Goal: Entertainment & Leisure: Consume media (video, audio)

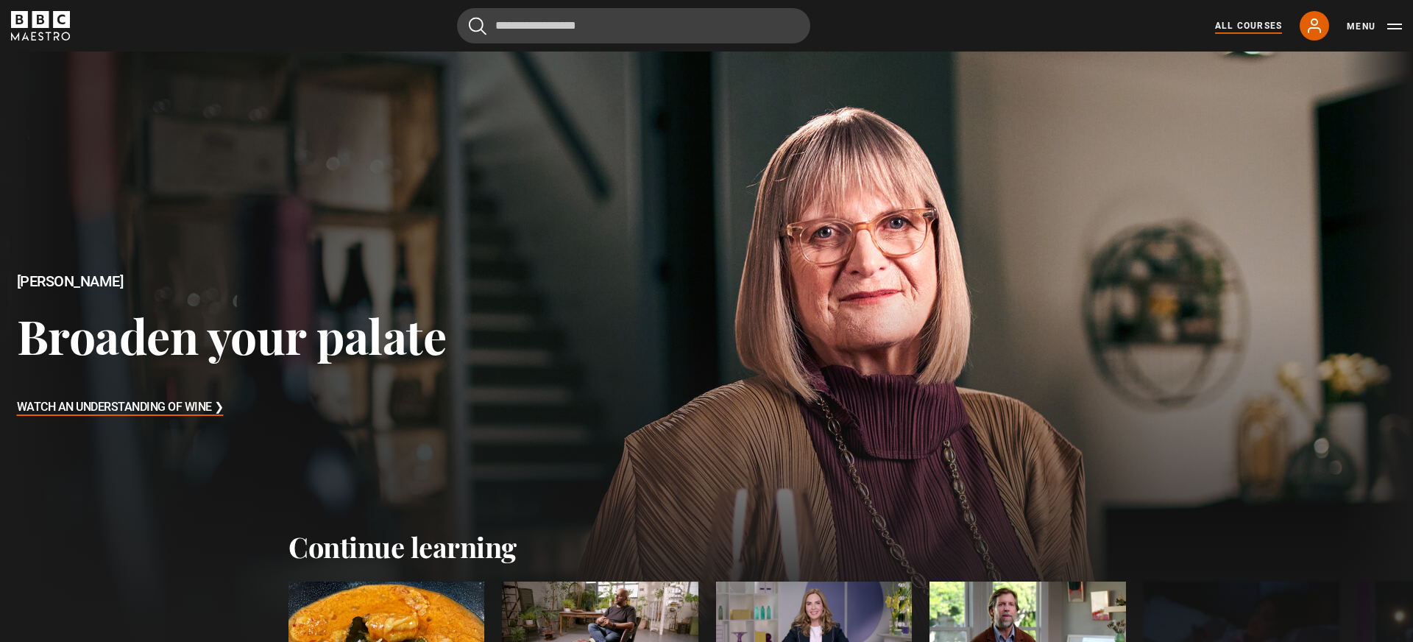
click at [1259, 26] on link "All Courses" at bounding box center [1248, 25] width 67 height 13
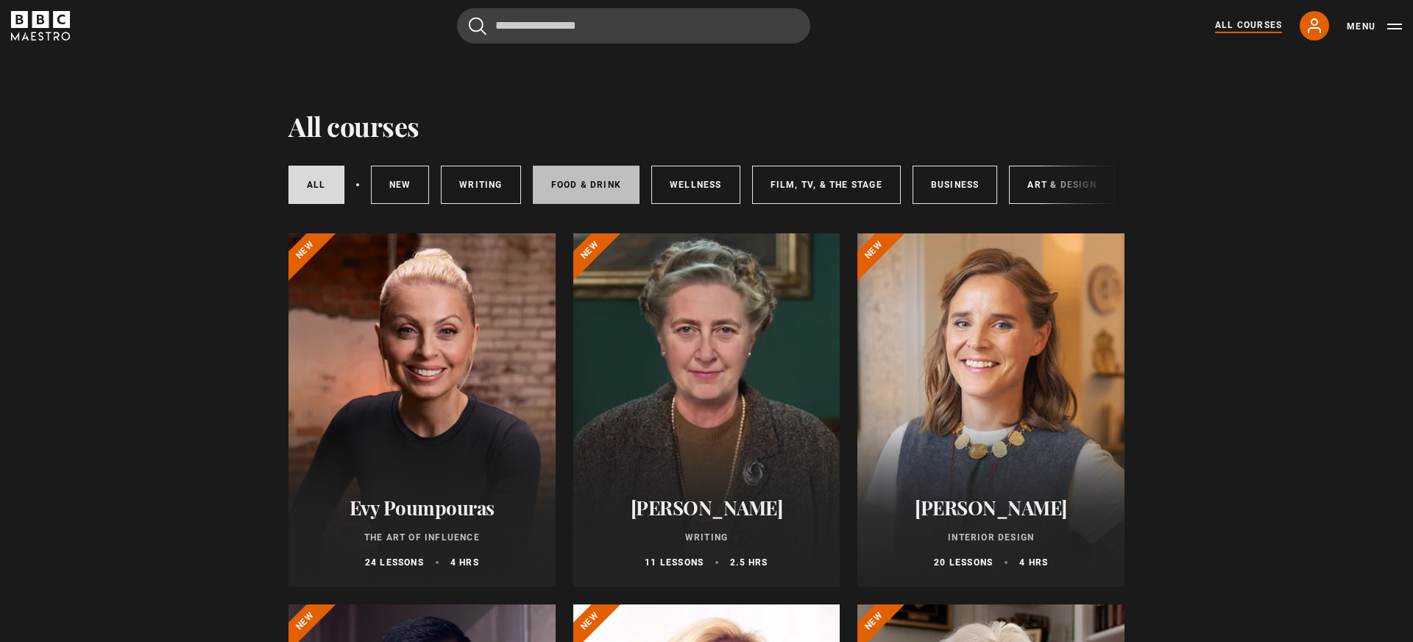
click at [588, 190] on link "Food & Drink" at bounding box center [586, 185] width 107 height 38
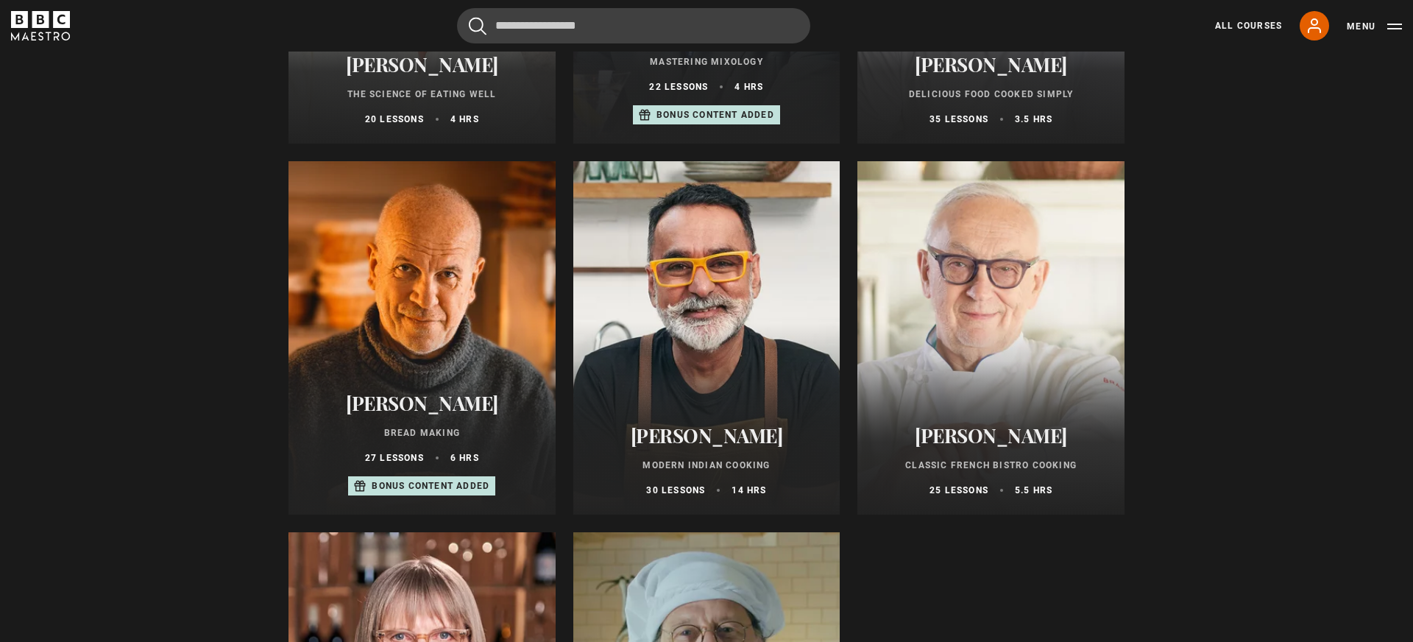
scroll to position [442, 0]
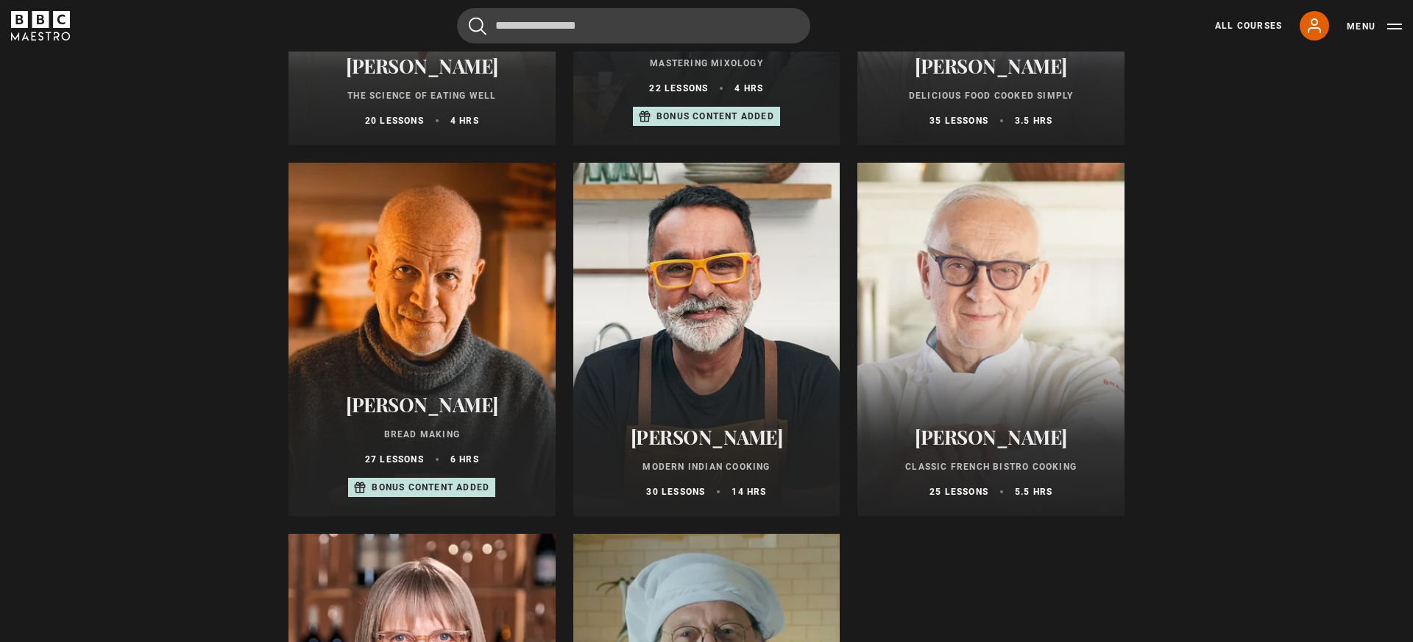
click at [762, 351] on div at bounding box center [706, 339] width 267 height 353
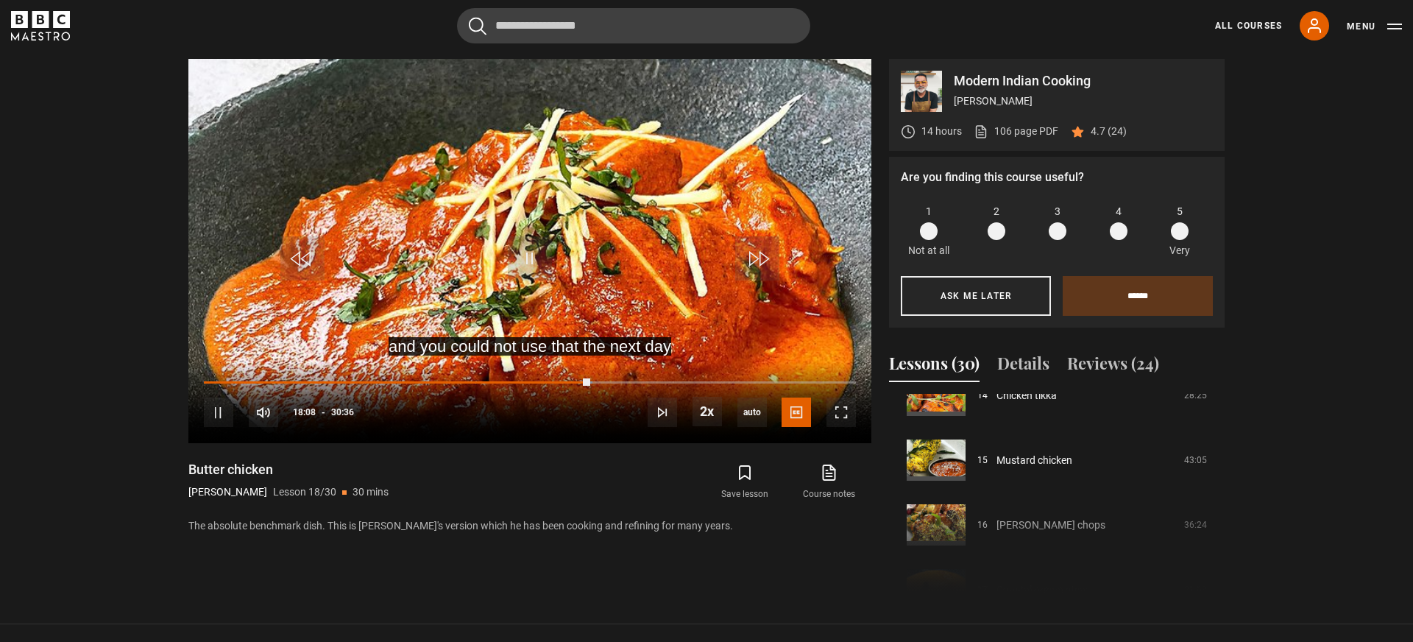
scroll to position [912, 0]
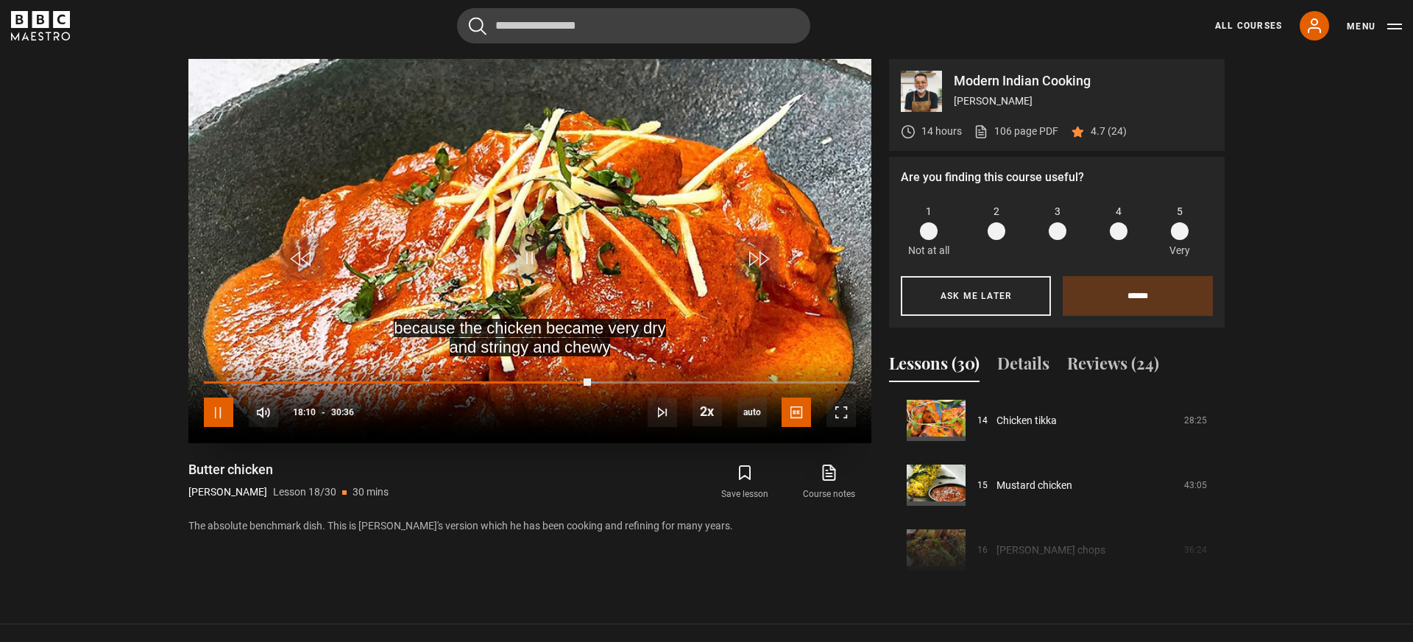
click at [225, 413] on span "Video Player" at bounding box center [218, 411] width 29 height 29
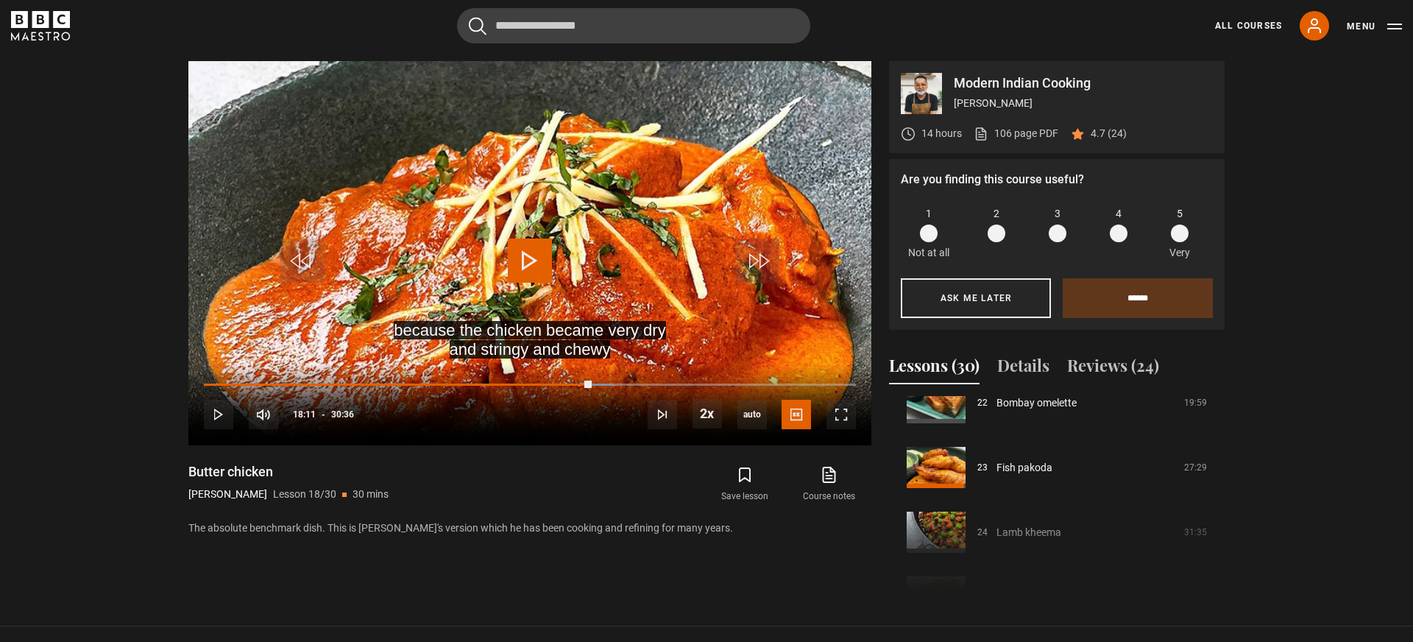
scroll to position [1450, 0]
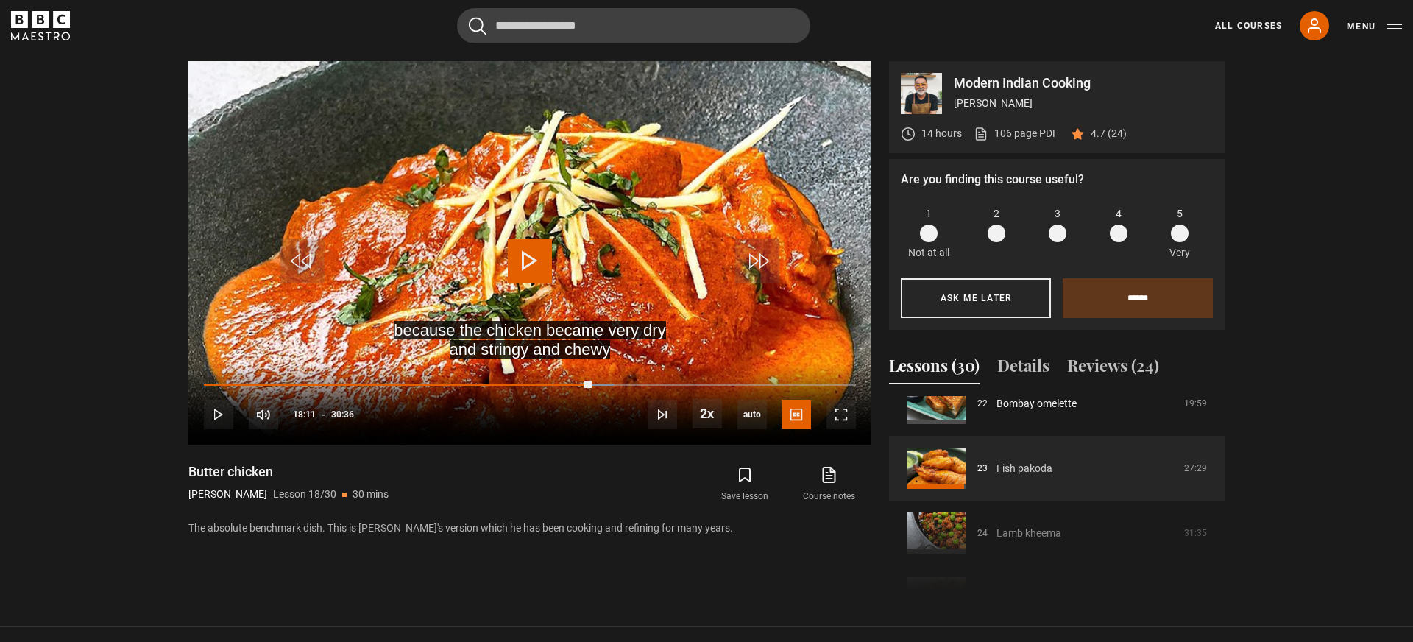
click at [1040, 470] on link "Fish pakoda" at bounding box center [1024, 468] width 56 height 15
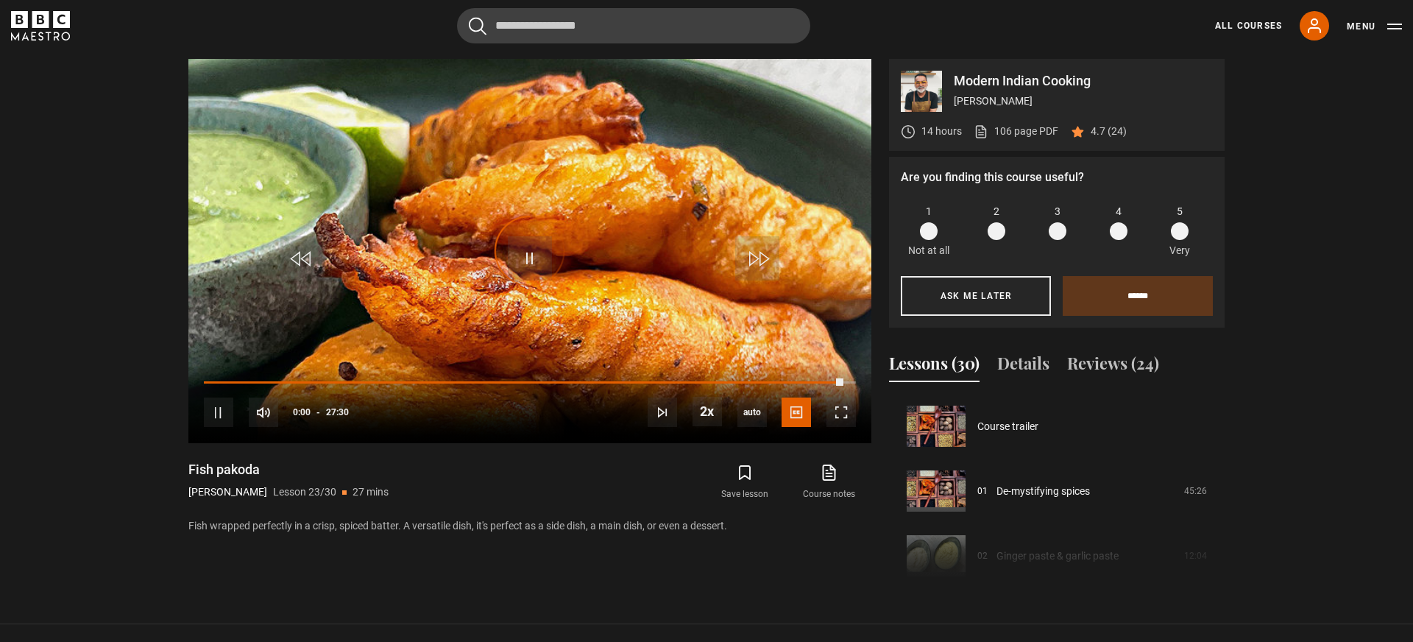
scroll to position [1425, 0]
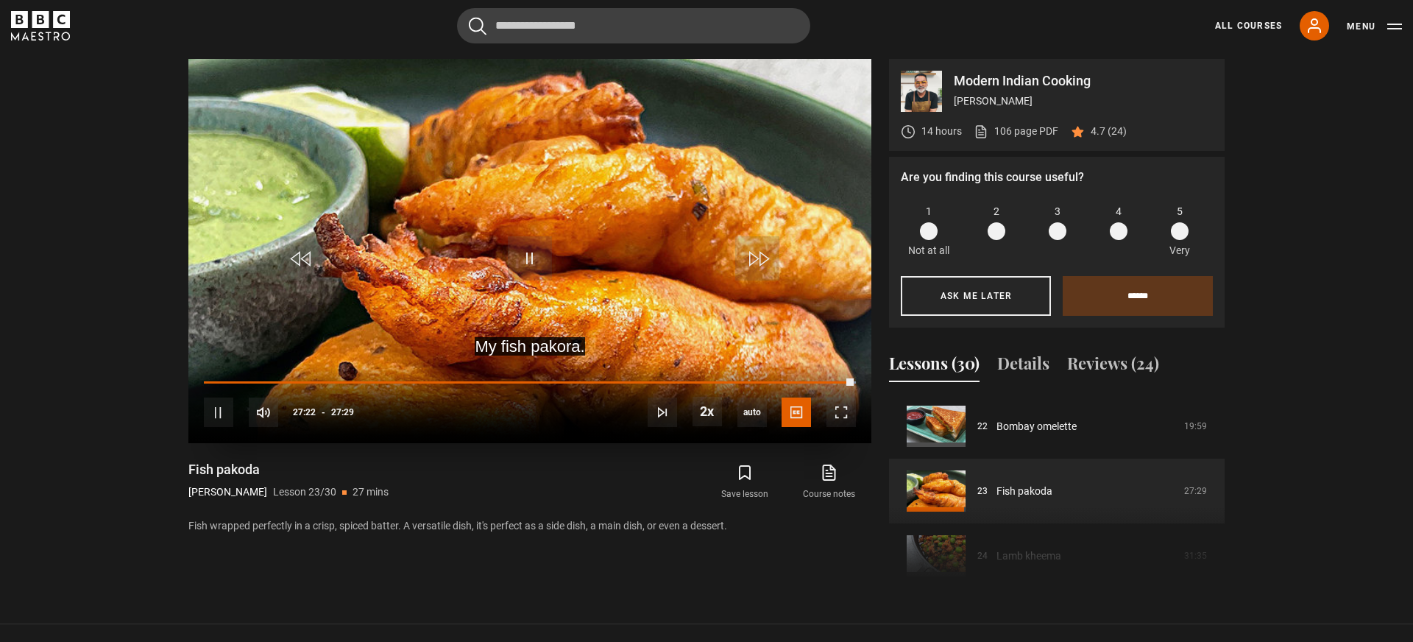
click at [597, 378] on div "10s Skip Back 10 seconds Pause 10s Skip Forward 10 seconds Loaded : 100.00% 17:…" at bounding box center [529, 402] width 683 height 82
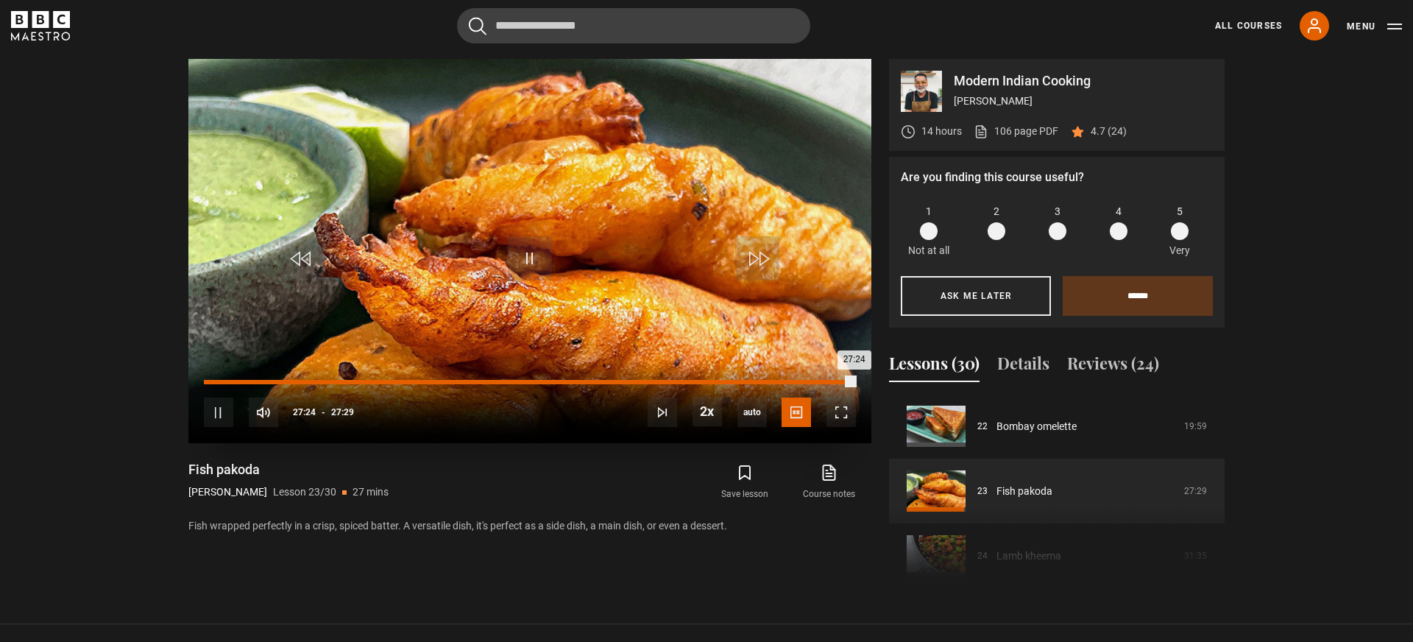
click at [595, 380] on div "16:30" at bounding box center [596, 382] width 2 height 4
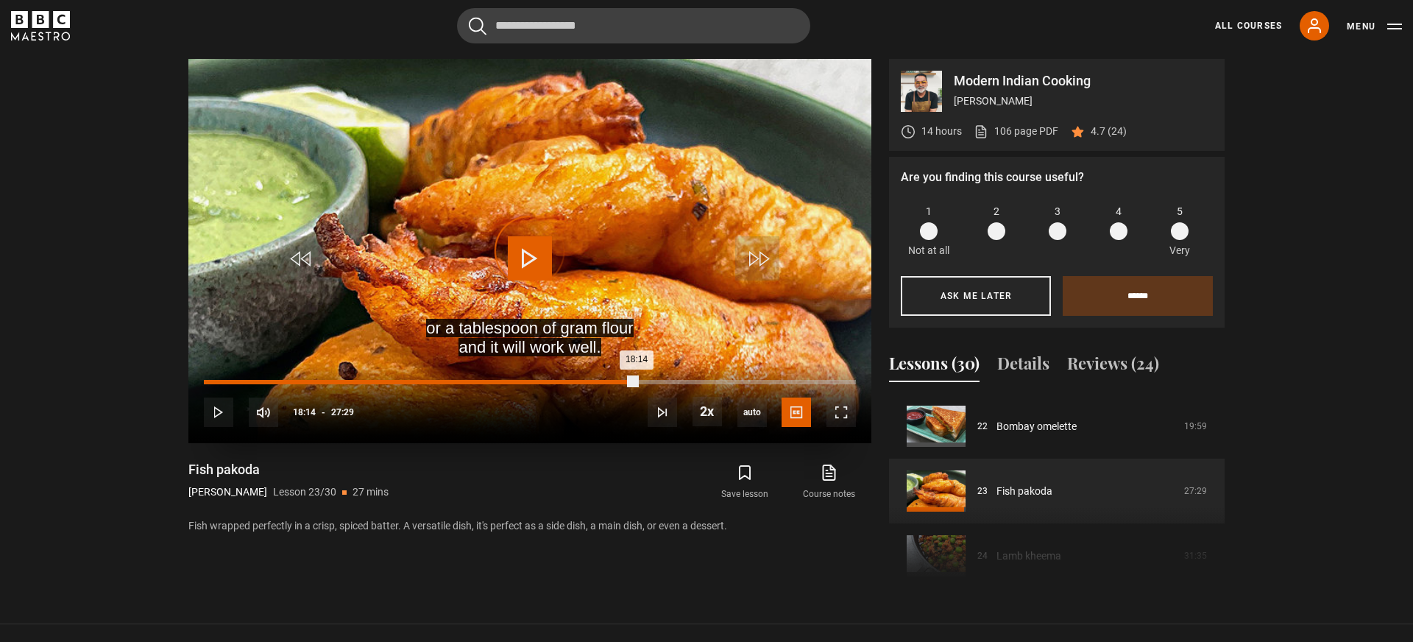
click at [637, 381] on div "Loaded : 60.62% 18:14 18:14" at bounding box center [530, 382] width 652 height 4
click at [472, 377] on div "10s Skip Back 10 seconds Pause 10s Skip Forward 10 seconds Loaded : 66.38% 16:4…" at bounding box center [529, 402] width 683 height 82
click at [471, 380] on div "Loaded : 67.29% 11:17 11:17" at bounding box center [530, 382] width 652 height 4
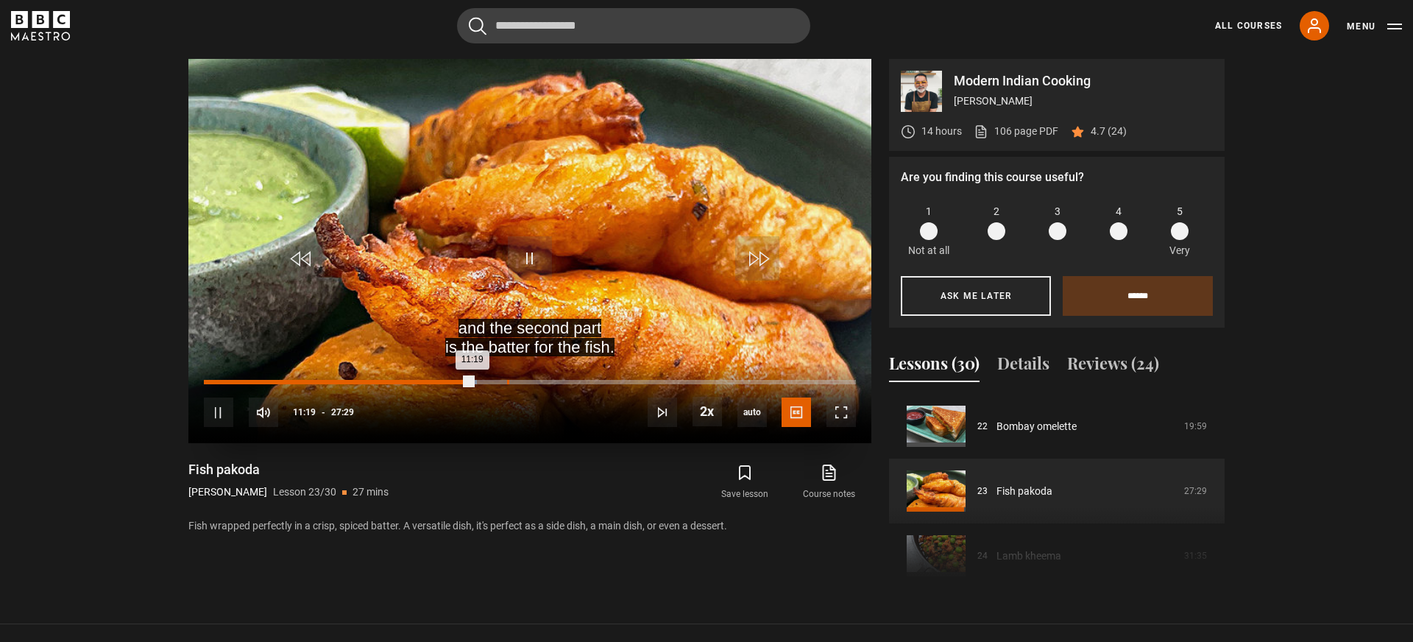
click at [506, 380] on div "Loaded : 41.83% 12:47 11:19" at bounding box center [530, 382] width 652 height 4
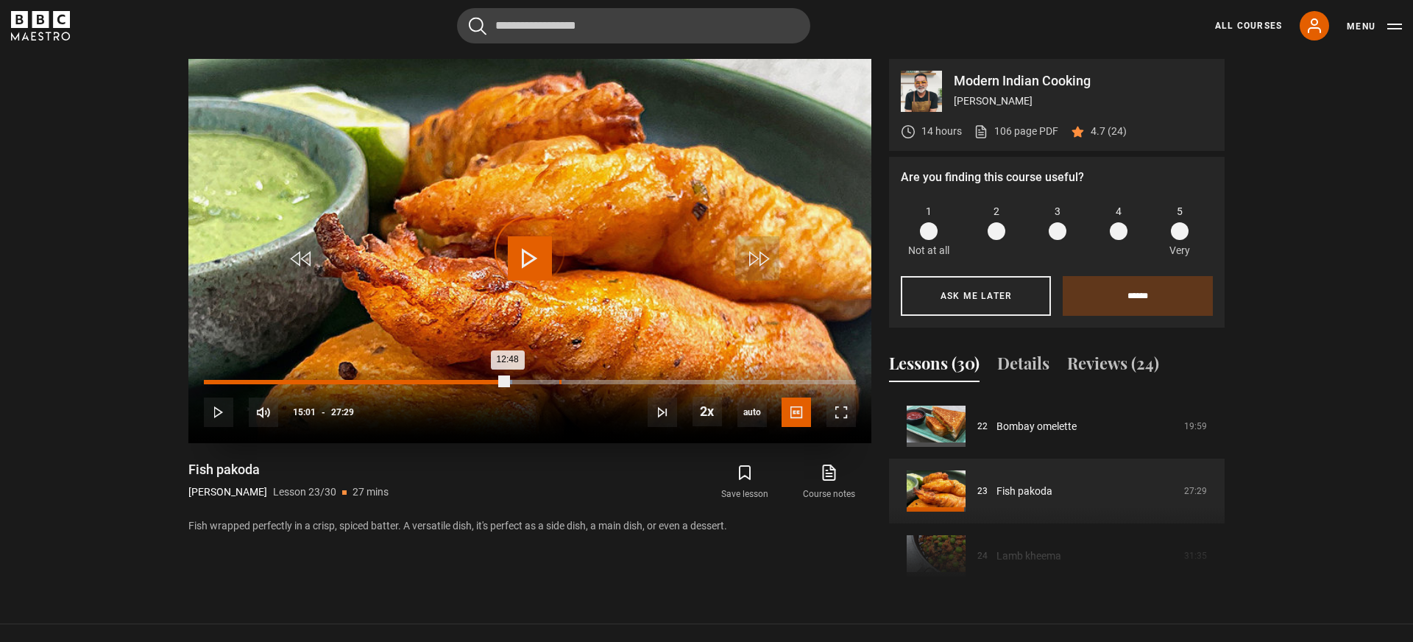
click at [559, 383] on div "14:59" at bounding box center [560, 382] width 2 height 4
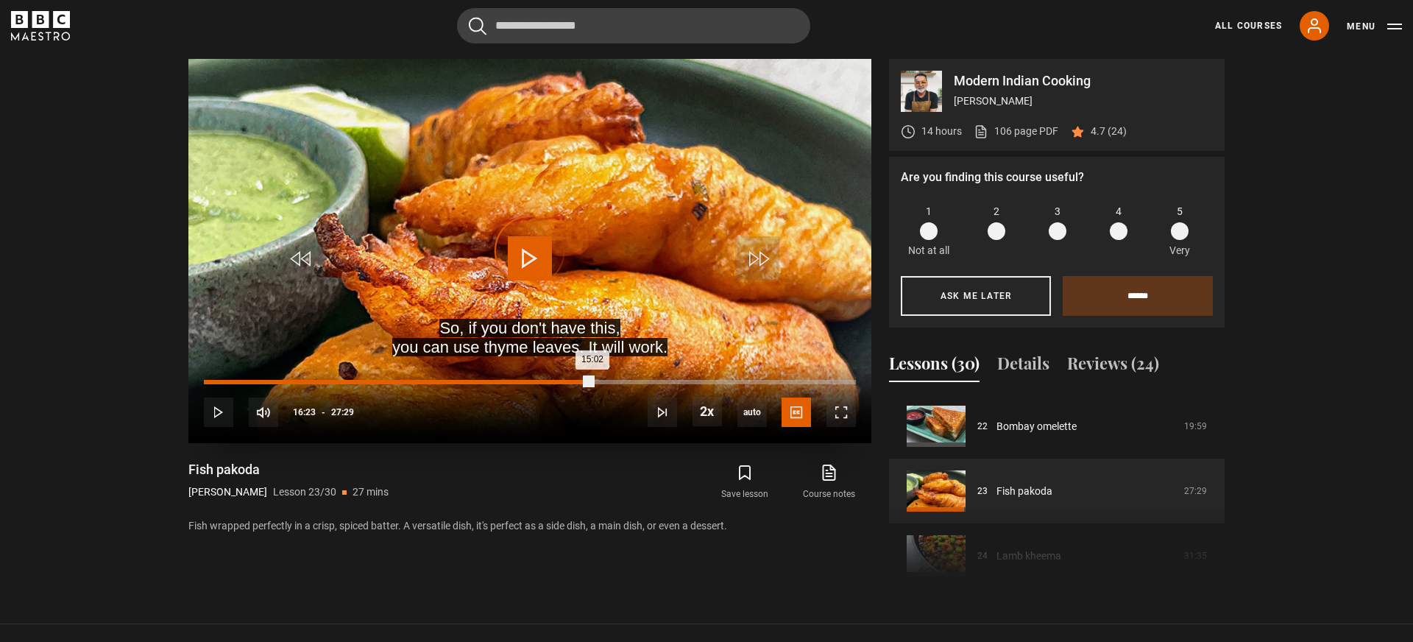
click at [592, 383] on div "Loaded : 55.16% 16:23 15:02" at bounding box center [530, 382] width 652 height 4
click at [519, 383] on div "13:16" at bounding box center [520, 382] width 2 height 4
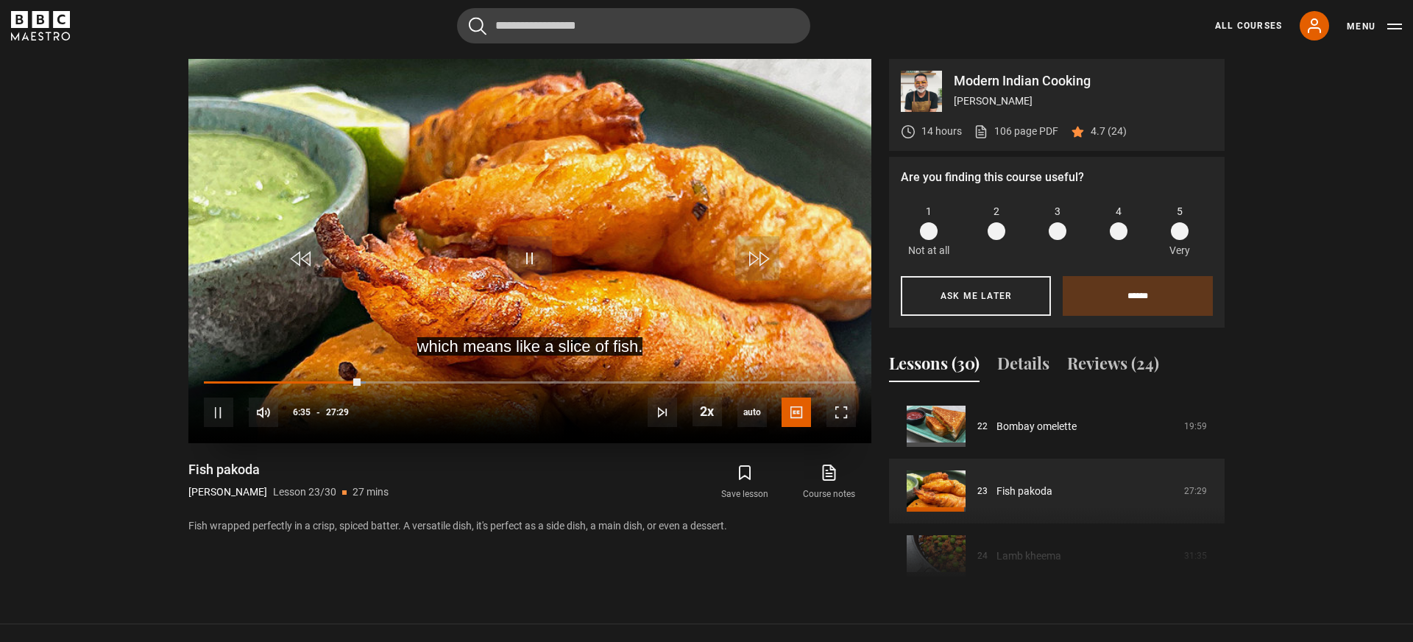
click at [408, 379] on div "10s Skip Back 10 seconds Pause 10s Skip Forward 10 seconds Loaded : 24.85% 07:2…" at bounding box center [529, 402] width 683 height 82
click at [402, 383] on div "Loaded : 25.46% 08:22 06:37" at bounding box center [530, 382] width 652 height 4
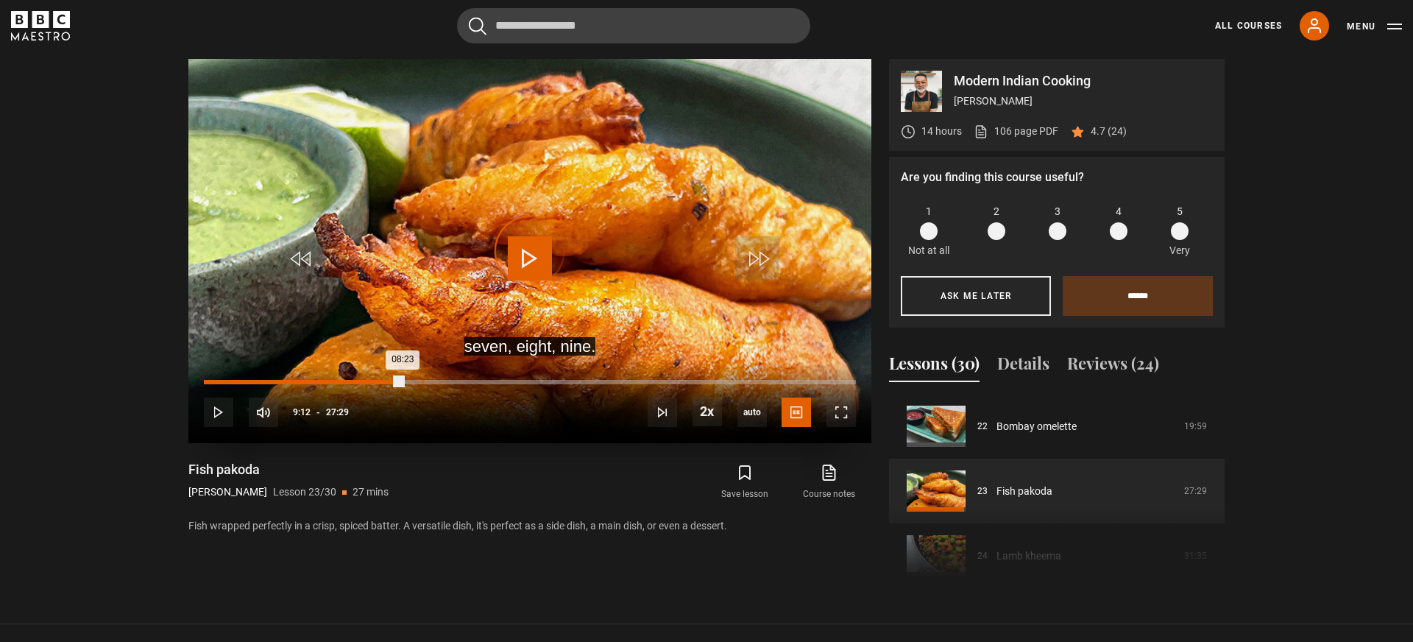
click at [422, 383] on div "09:11" at bounding box center [423, 382] width 2 height 4
click at [604, 382] on div "16:52" at bounding box center [605, 382] width 2 height 4
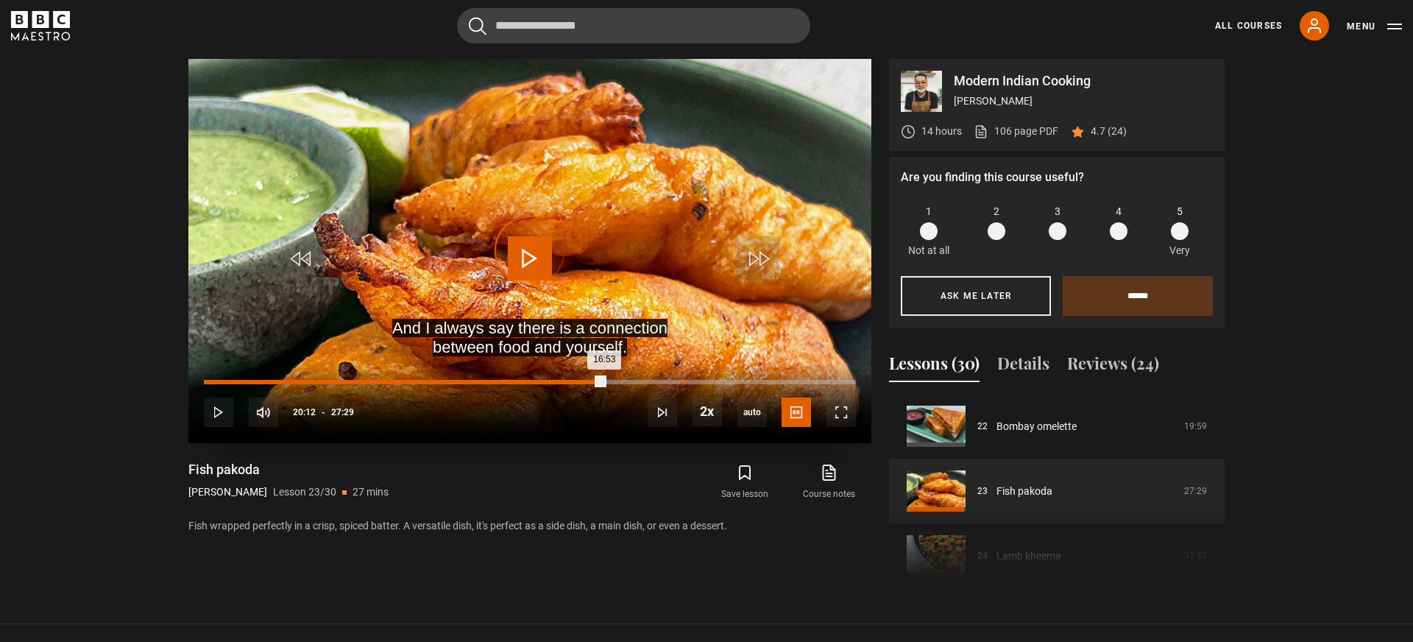
click at [683, 382] on div "20:12" at bounding box center [684, 382] width 2 height 4
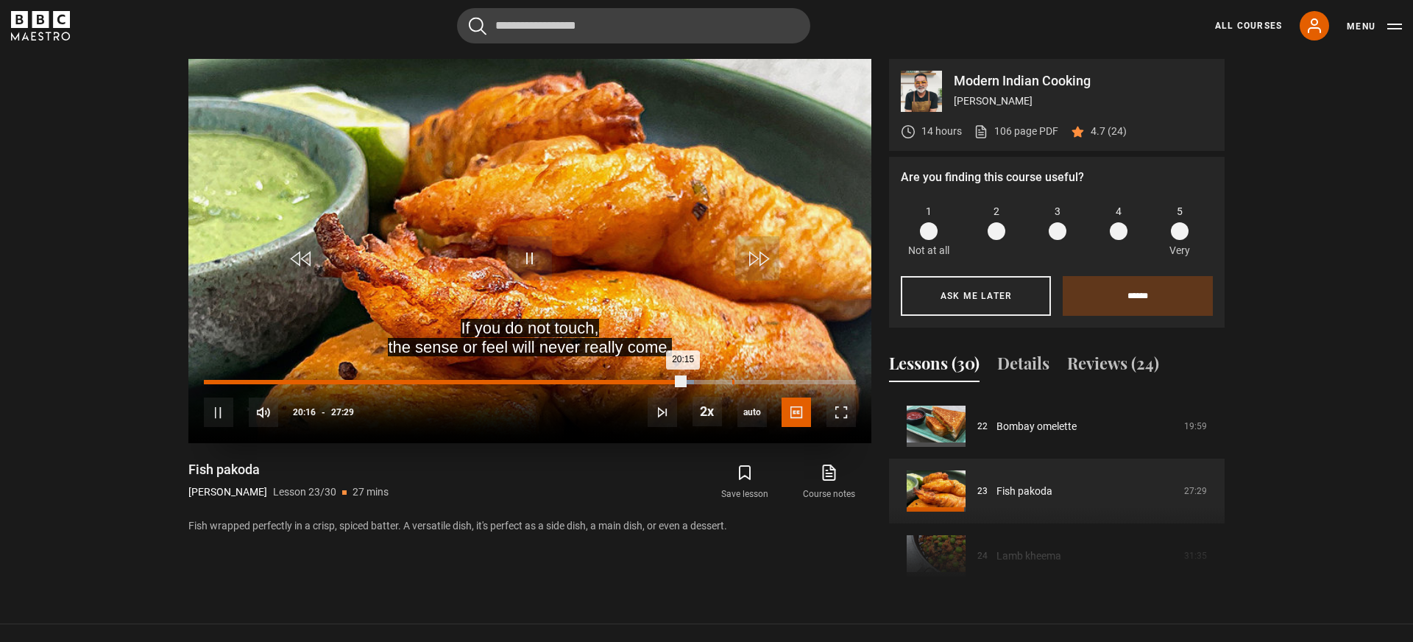
click at [731, 380] on div "Loaded : 75.17% 22:16 20:15" at bounding box center [530, 382] width 652 height 4
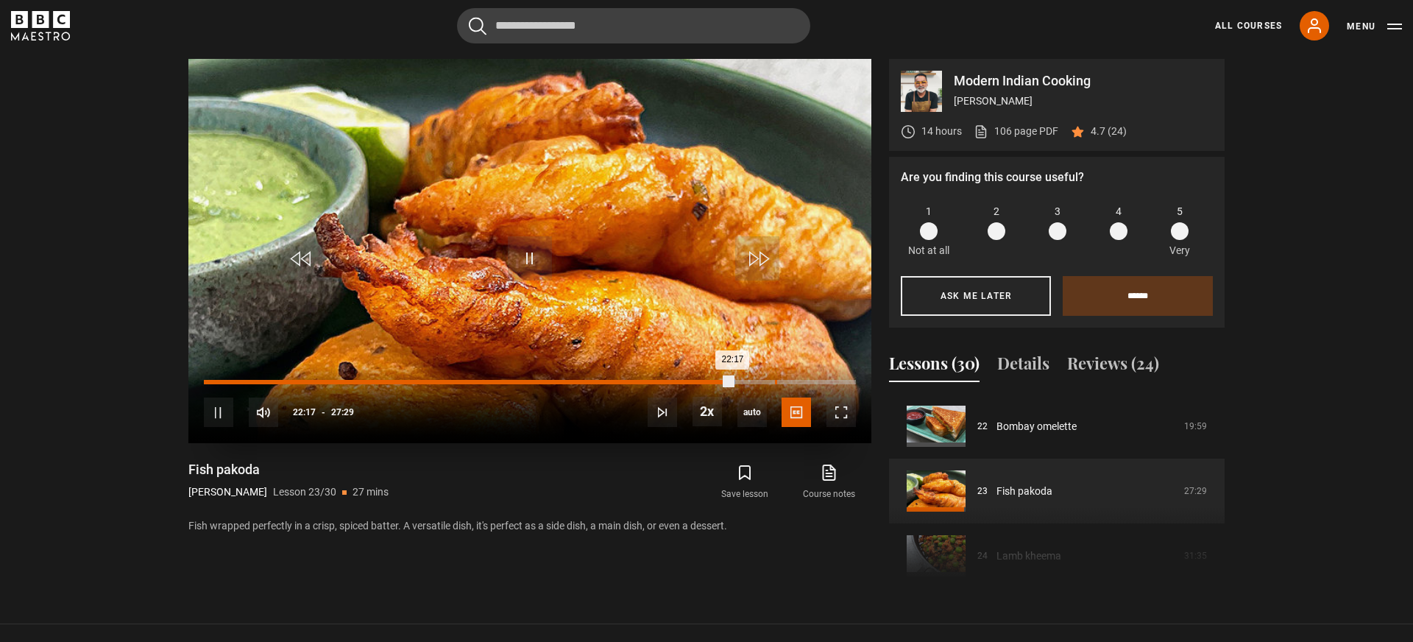
click at [778, 380] on div "Loaded : 81.53% 24:04 22:17" at bounding box center [530, 382] width 652 height 4
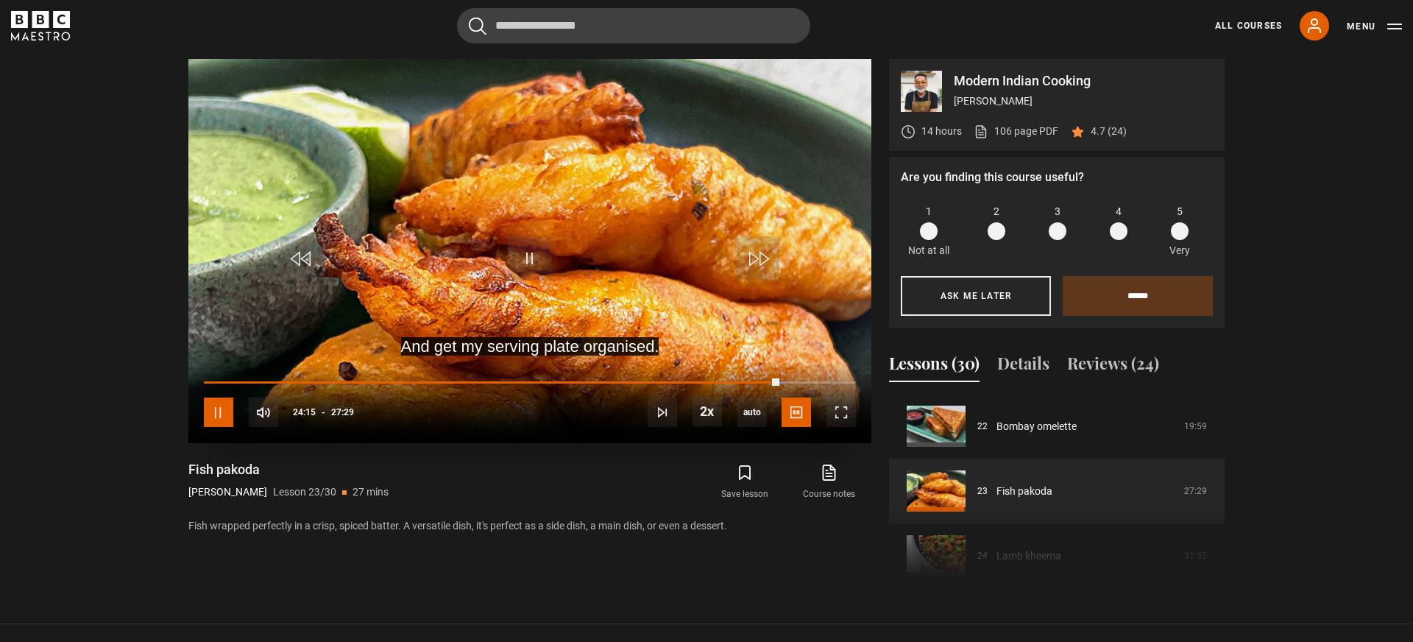
click at [210, 413] on span "Video Player" at bounding box center [218, 411] width 29 height 29
